Goal: Book appointment/travel/reservation

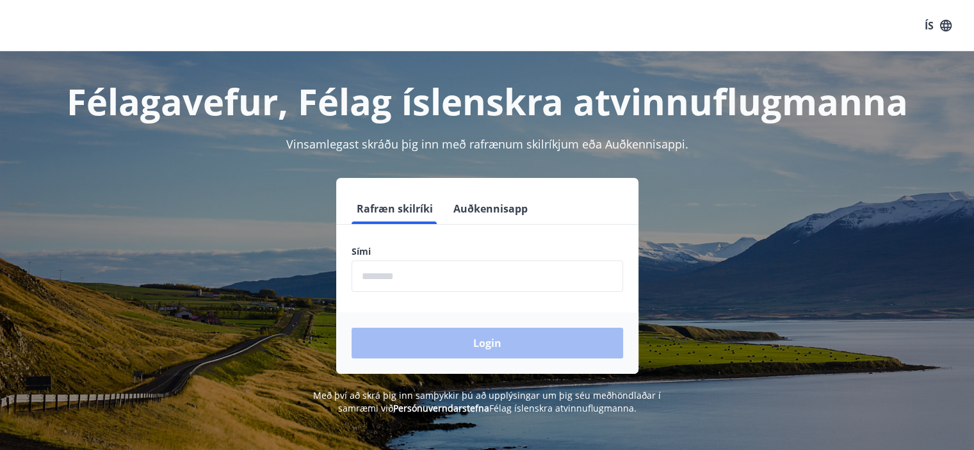
click at [438, 268] on input "phone" at bounding box center [488, 276] width 272 height 31
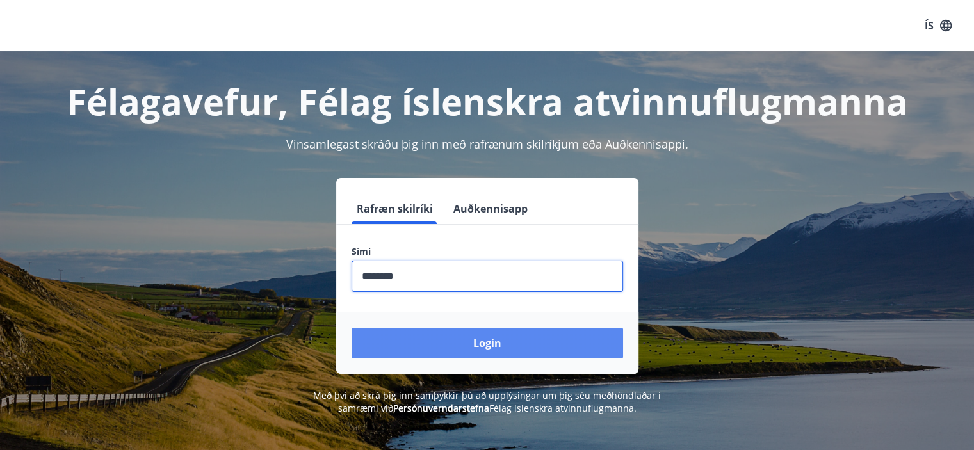
type input "********"
click at [469, 336] on button "Login" at bounding box center [488, 343] width 272 height 31
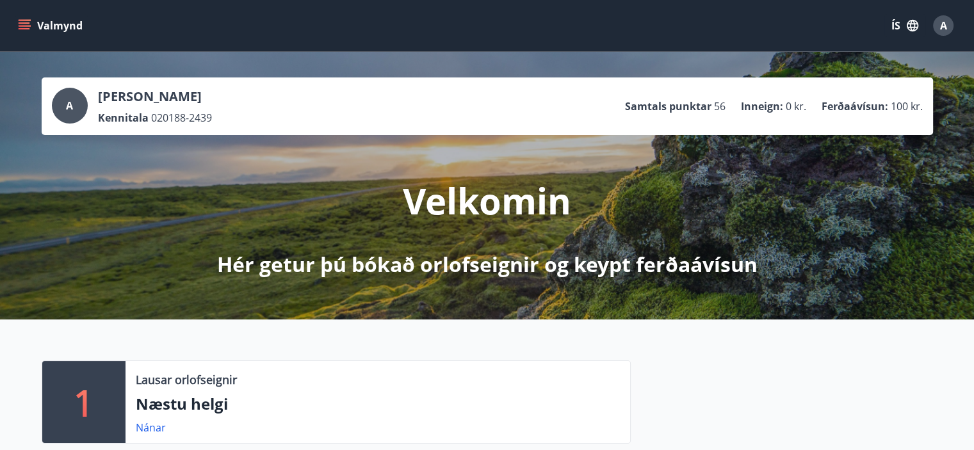
click at [19, 22] on icon "menu" at bounding box center [25, 22] width 12 height 1
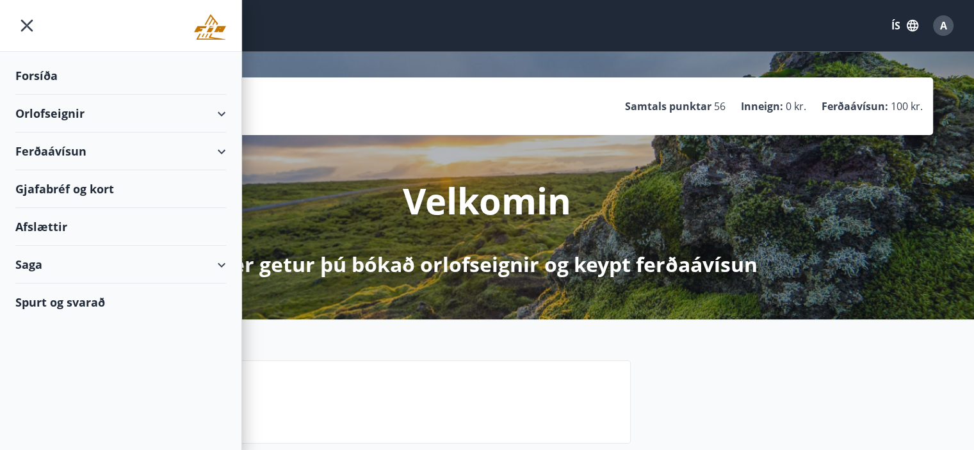
click at [61, 112] on div "Orlofseignir" at bounding box center [120, 114] width 211 height 38
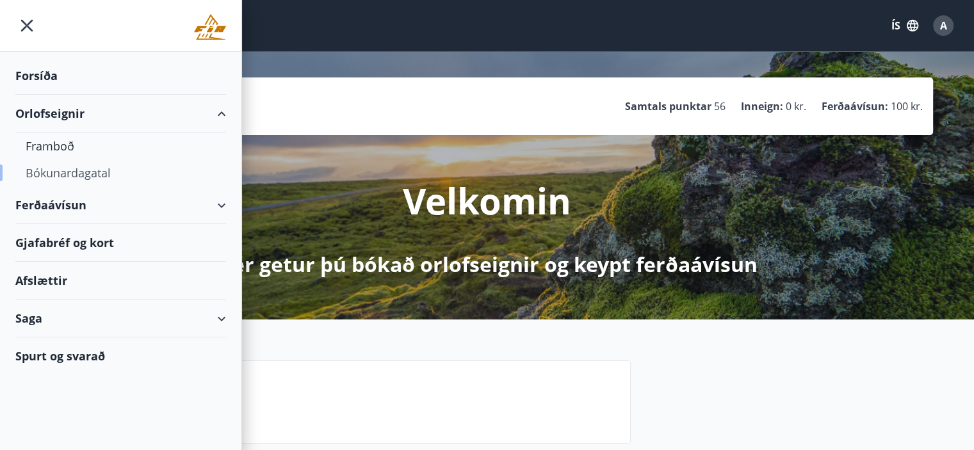
click at [50, 171] on div "Bókunardagatal" at bounding box center [121, 172] width 190 height 27
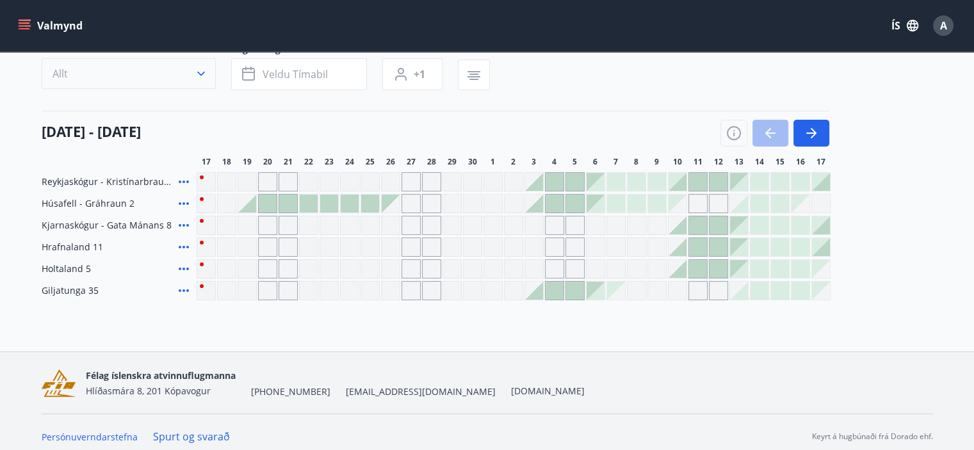
scroll to position [115, 0]
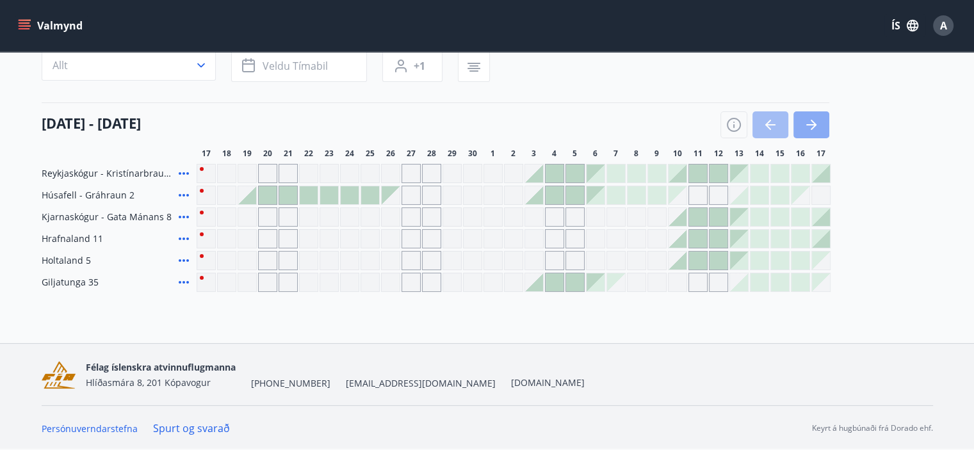
click at [808, 127] on icon "button" at bounding box center [811, 124] width 15 height 15
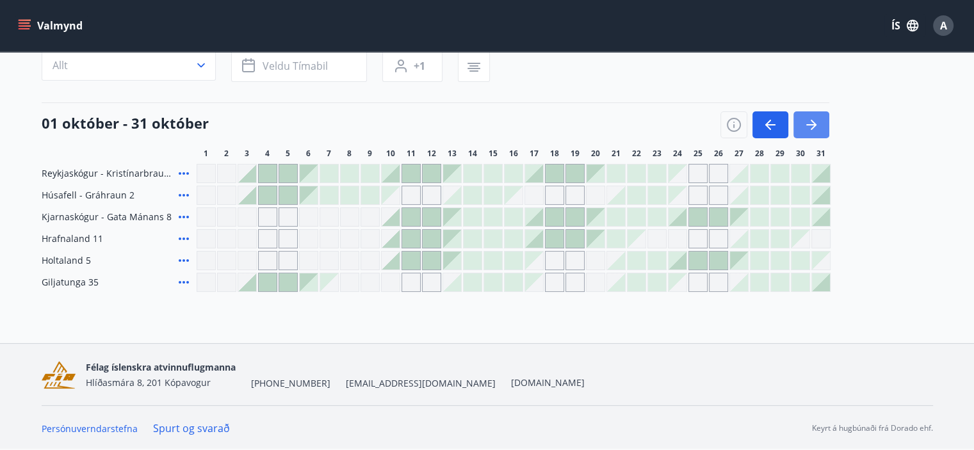
click at [808, 127] on icon "button" at bounding box center [811, 124] width 15 height 15
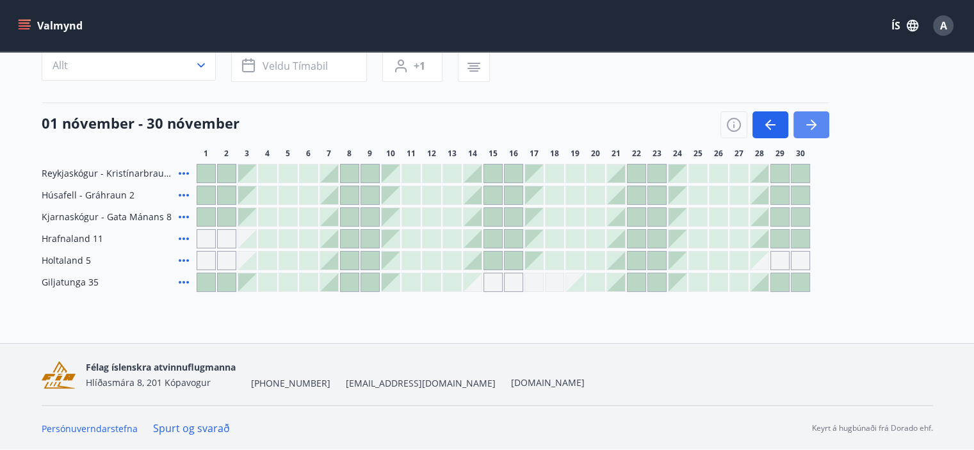
click at [808, 127] on icon "button" at bounding box center [811, 124] width 15 height 15
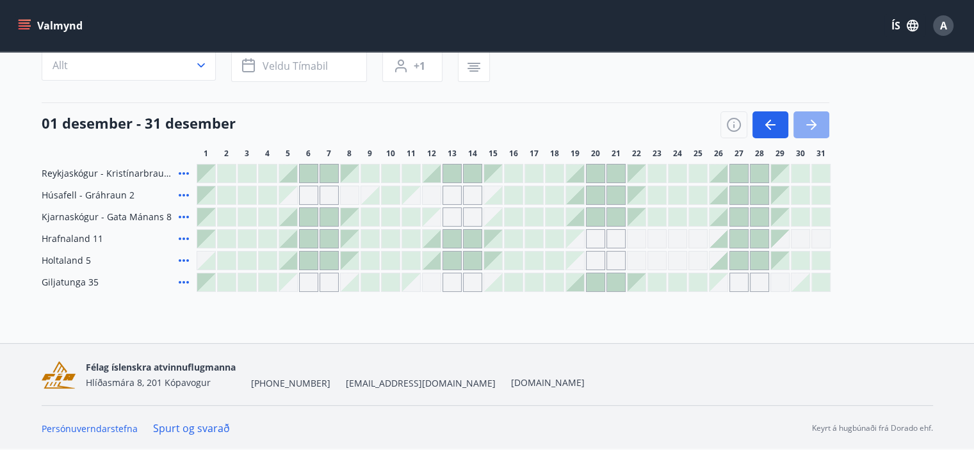
click at [808, 127] on icon "button" at bounding box center [811, 124] width 15 height 15
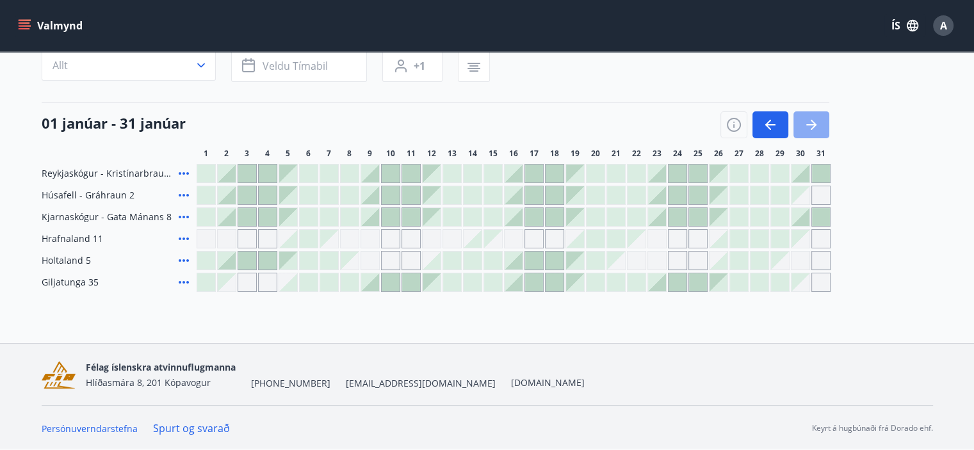
click at [806, 127] on icon "button" at bounding box center [811, 124] width 15 height 15
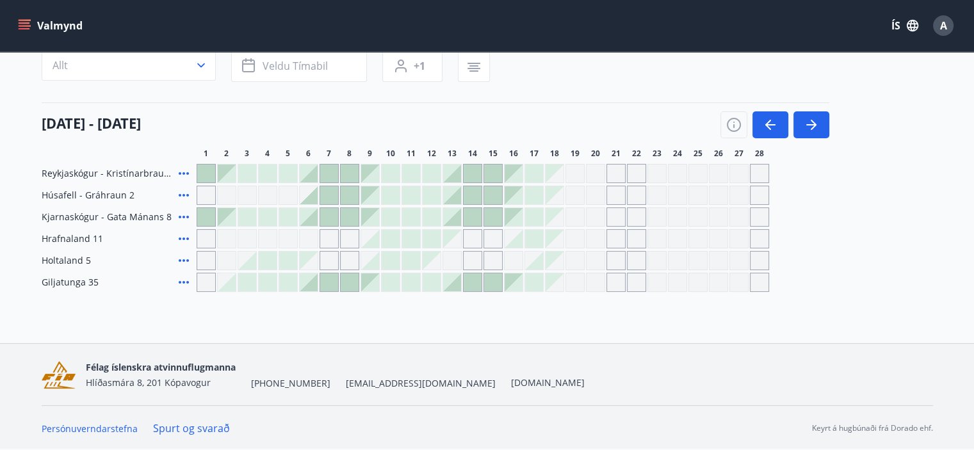
click at [261, 191] on div "Gráir dagar eru ekki bókanlegir" at bounding box center [267, 195] width 19 height 19
click at [202, 196] on div "Gráir dagar eru ekki bókanlegir" at bounding box center [206, 195] width 19 height 19
click at [546, 203] on div "Gráir dagar eru ekki bókanlegir" at bounding box center [555, 195] width 18 height 18
click at [624, 186] on div "Gráir dagar eru ekki bókanlegir" at bounding box center [615, 195] width 19 height 19
click at [469, 239] on div "Gráir dagar eru ekki bókanlegir" at bounding box center [472, 238] width 19 height 19
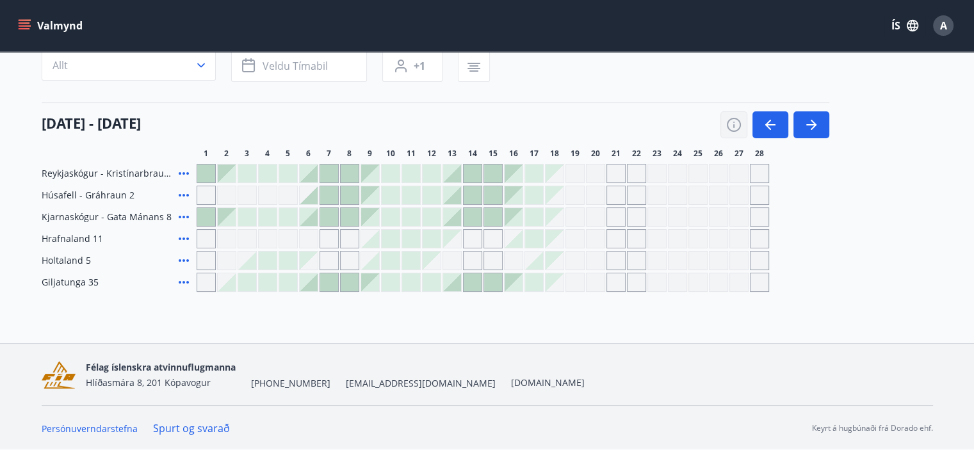
click at [494, 235] on div "Gráir dagar eru ekki bókanlegir" at bounding box center [493, 238] width 19 height 19
click at [621, 170] on div "Gráir dagar eru ekki bókanlegir" at bounding box center [615, 173] width 19 height 19
click at [774, 173] on div "Reykjaskógur - Kristínarbraut 6 Húsafell - Gráhraun 2 Gráir dagar eru ekki bóka…" at bounding box center [487, 228] width 891 height 128
click at [766, 133] on icon "button" at bounding box center [770, 124] width 15 height 15
click at [822, 138] on button "button" at bounding box center [812, 124] width 36 height 27
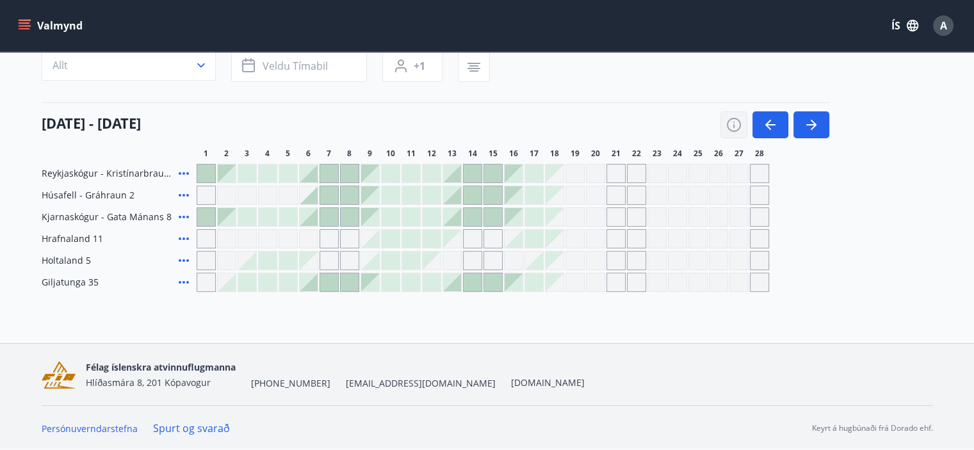
click at [741, 138] on button "button" at bounding box center [733, 124] width 27 height 27
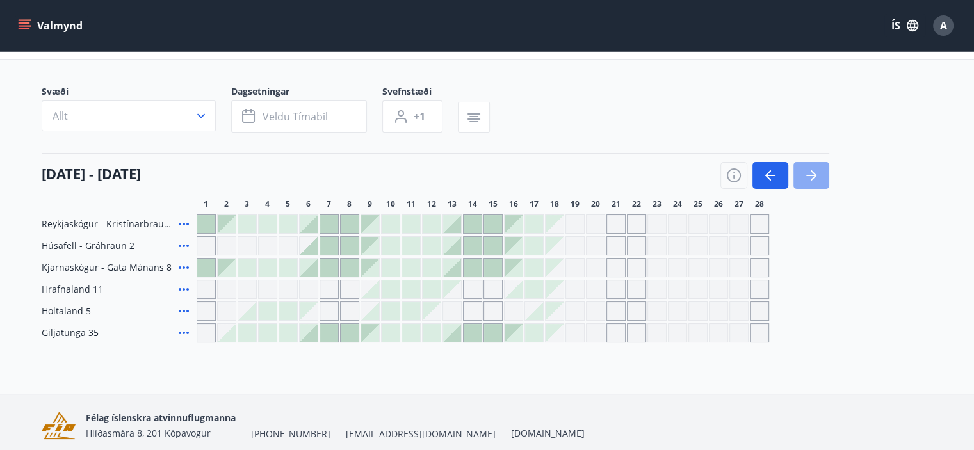
click at [813, 168] on icon "button" at bounding box center [811, 175] width 15 height 15
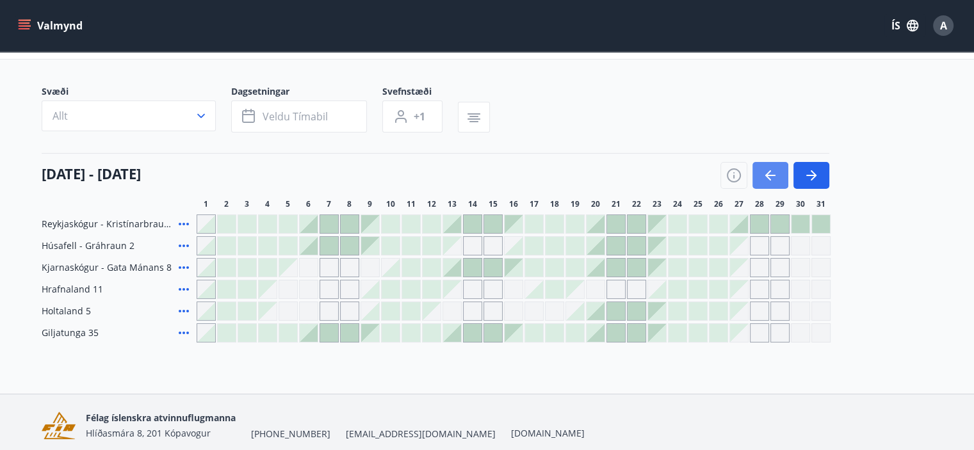
click at [763, 171] on icon "button" at bounding box center [770, 175] width 15 height 15
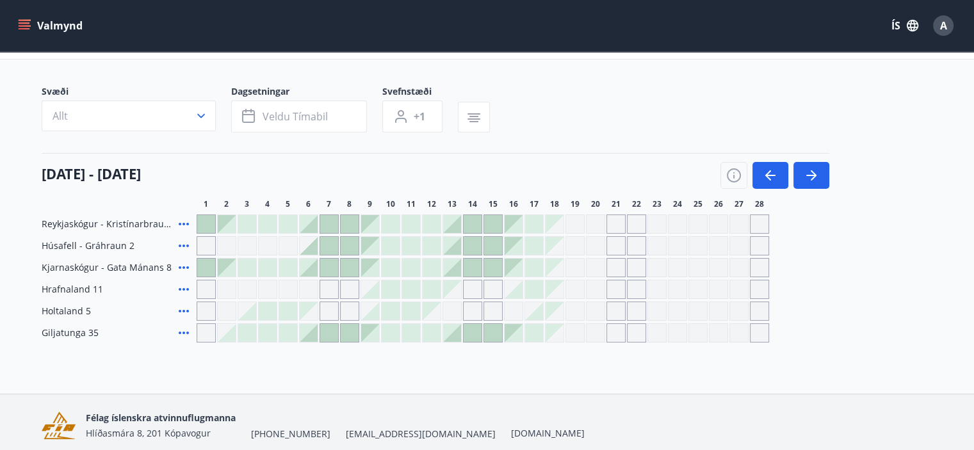
click at [517, 222] on div at bounding box center [514, 224] width 18 height 18
click at [507, 222] on div at bounding box center [514, 224] width 18 height 18
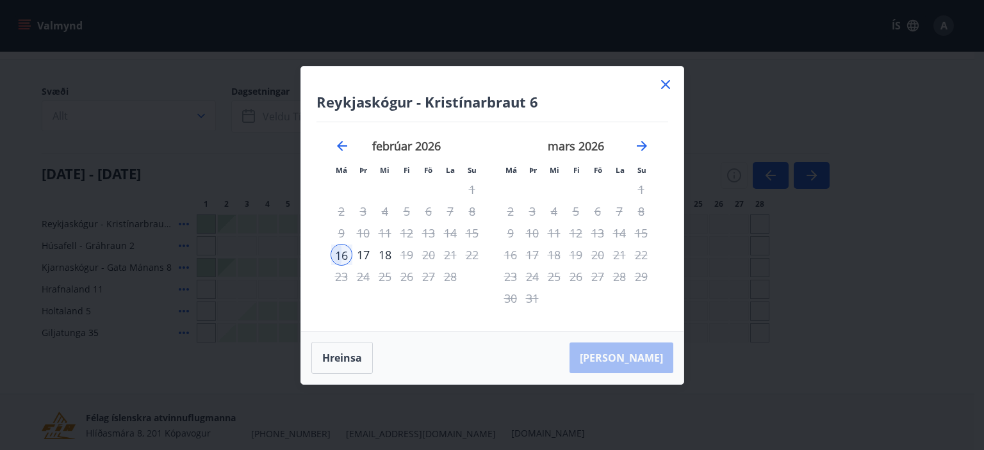
click at [662, 85] on icon at bounding box center [665, 84] width 15 height 15
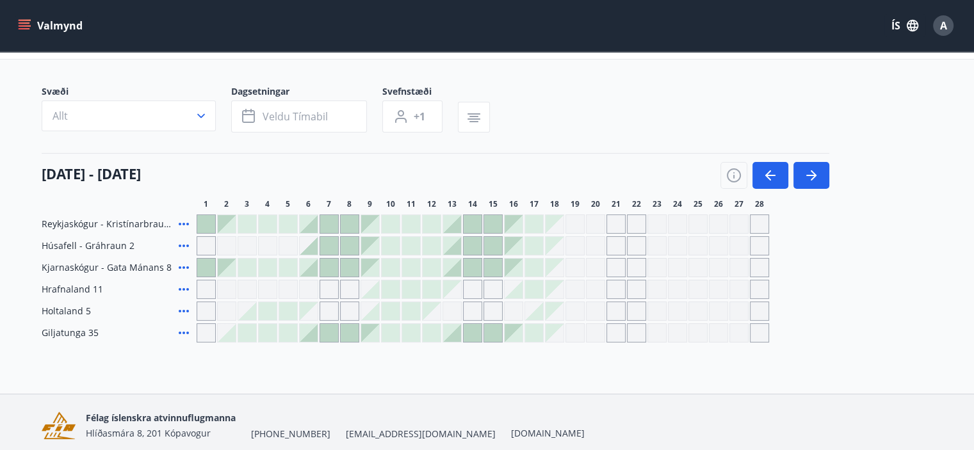
click at [277, 290] on div "Gráir dagar eru ekki bókanlegir" at bounding box center [267, 289] width 19 height 19
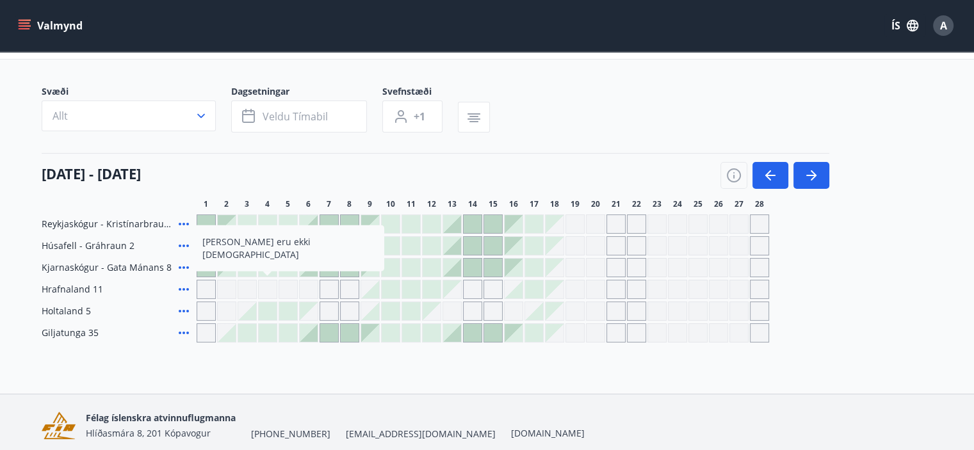
click at [548, 375] on div "Bókunardagatal Svæði Allt Dagsetningar Veldu tímabil Svefnstæði +1 01 febrúar -…" at bounding box center [487, 190] width 974 height 407
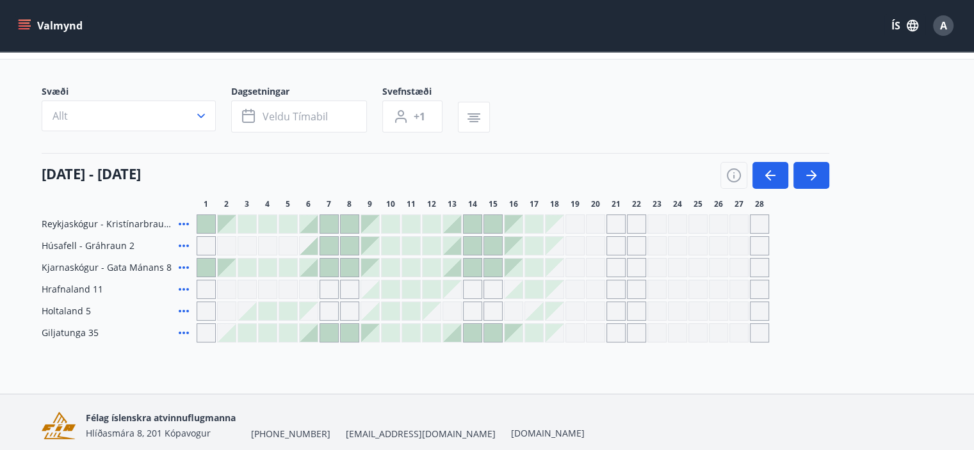
click at [493, 315] on div "Gráir dagar eru ekki bókanlegir" at bounding box center [493, 311] width 19 height 19
click at [459, 269] on div "Reykjaskógur - Kristínarbraut 6 Húsafell - Gráhraun 2 Kjarnaskógur - Gata Mánan…" at bounding box center [487, 279] width 891 height 128
click at [451, 266] on div at bounding box center [452, 268] width 18 height 18
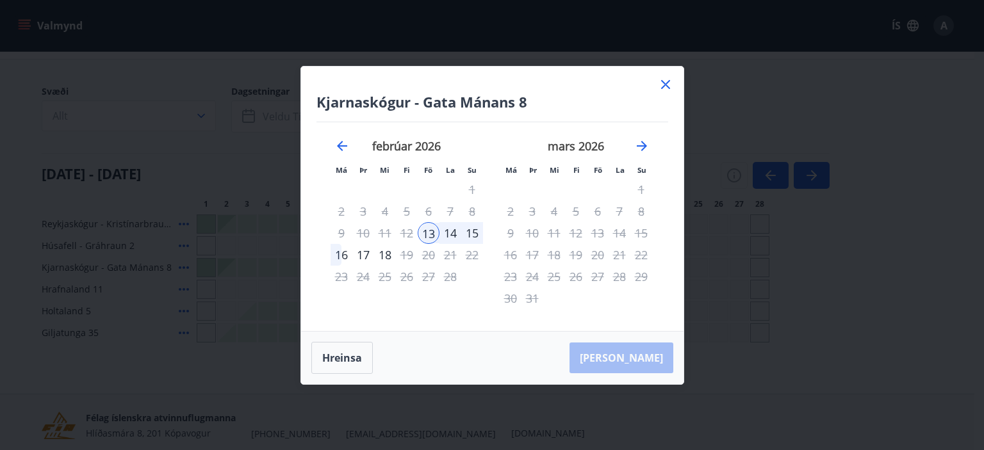
click at [342, 250] on div "16" at bounding box center [341, 255] width 22 height 22
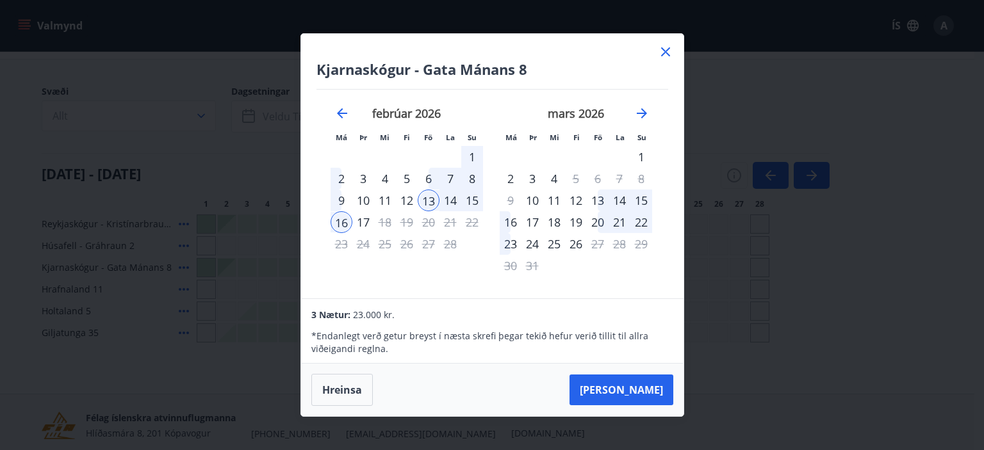
click at [411, 197] on div "12" at bounding box center [407, 201] width 22 height 22
click at [669, 51] on icon at bounding box center [665, 51] width 15 height 15
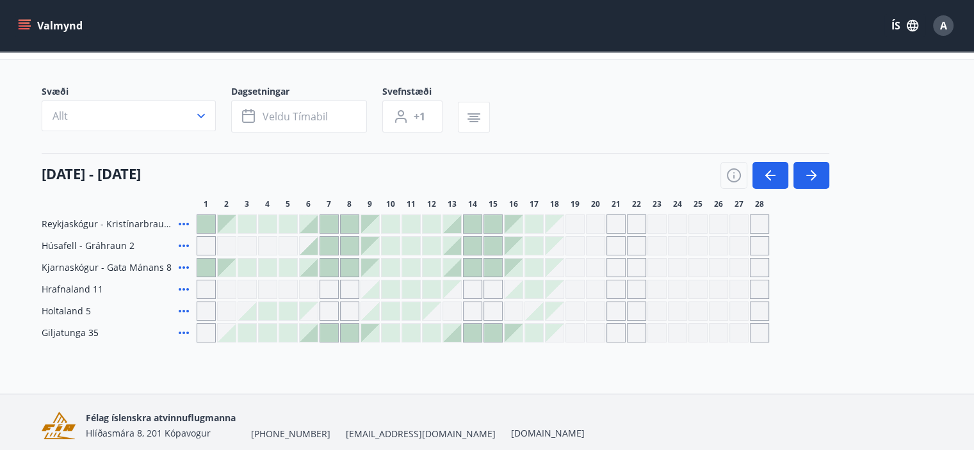
click at [20, 28] on icon "menu" at bounding box center [24, 25] width 13 height 13
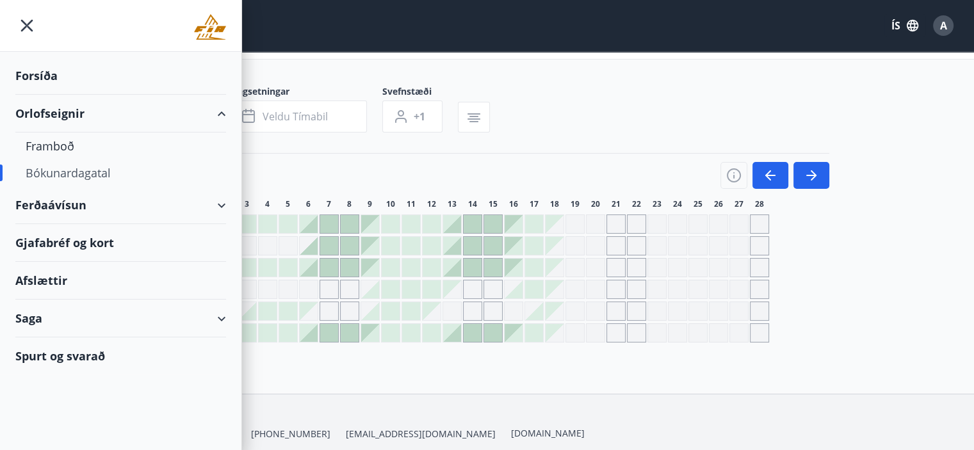
click at [48, 116] on div "Orlofseignir" at bounding box center [120, 114] width 211 height 38
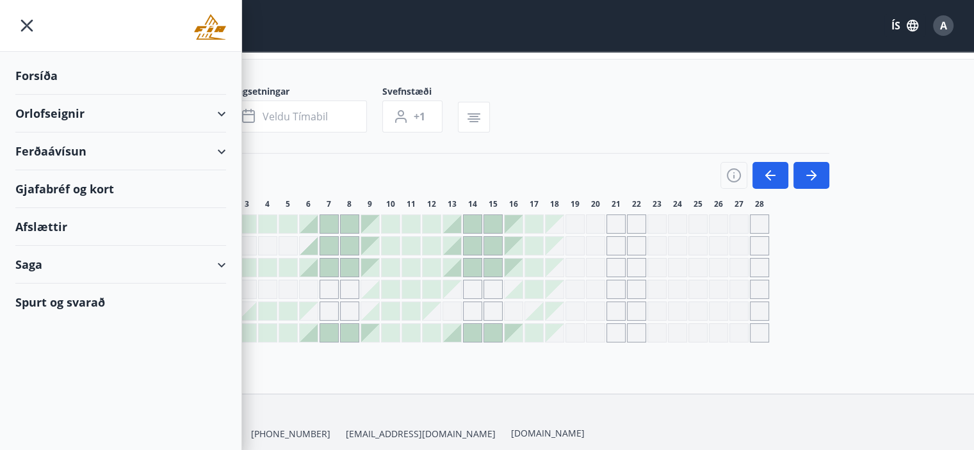
click at [31, 29] on icon "menu" at bounding box center [27, 26] width 12 height 12
